Goal: Go to known website: Access a specific website the user already knows

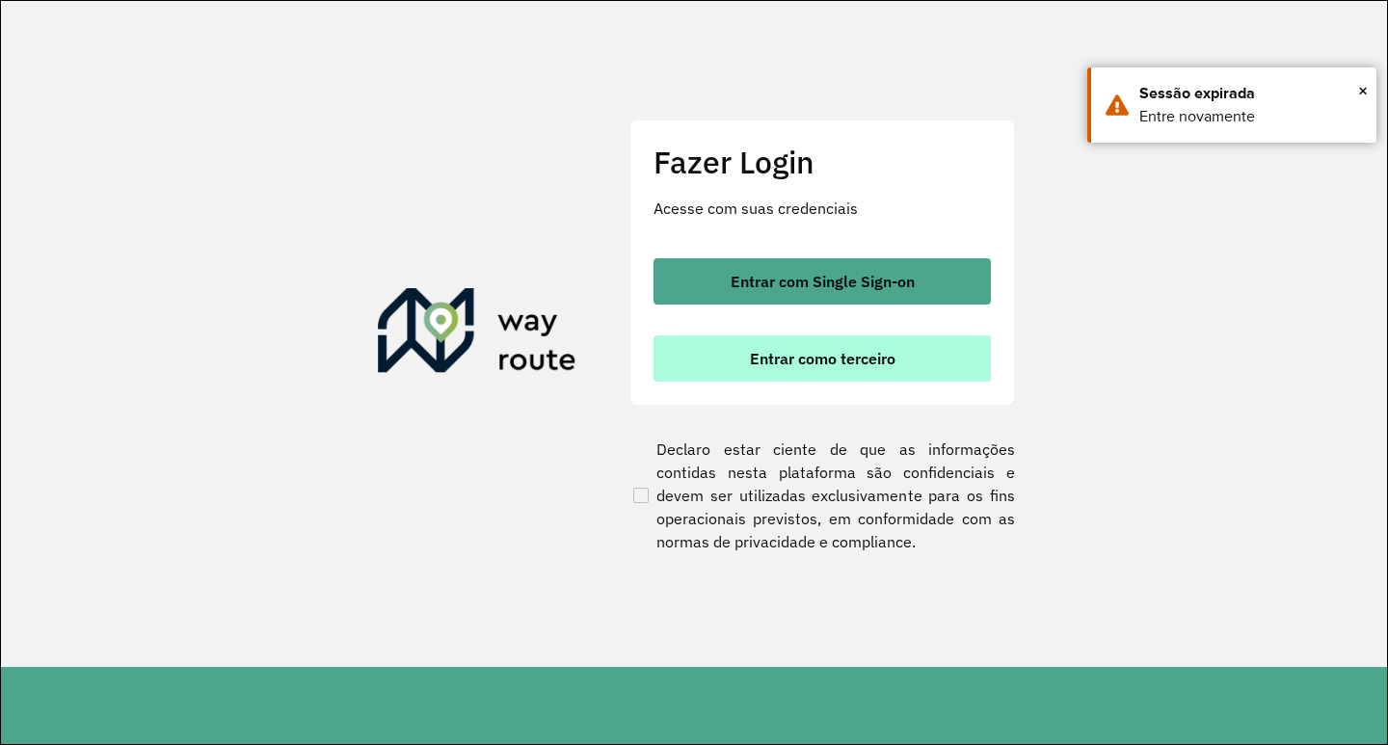
click at [828, 370] on button "Entrar como terceiro" at bounding box center [822, 358] width 337 height 46
click at [811, 353] on span "Entrar como terceiro" at bounding box center [823, 358] width 146 height 15
